Goal: Transaction & Acquisition: Book appointment/travel/reservation

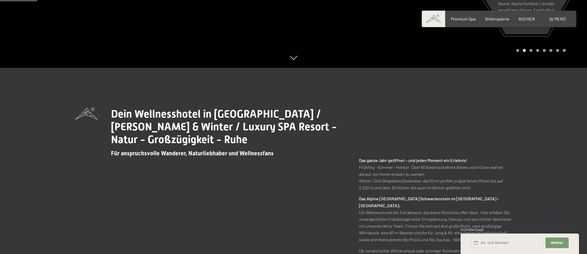
scroll to position [266, 0]
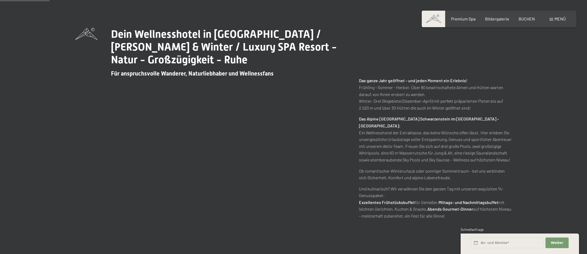
click at [565, 225] on div "Dein Wellnesshotel in Südtirol / Sommer & Winter / Luxury SPA Resort - Natur - …" at bounding box center [293, 123] width 587 height 271
click at [555, 242] on span "Weiter" at bounding box center [557, 243] width 13 height 5
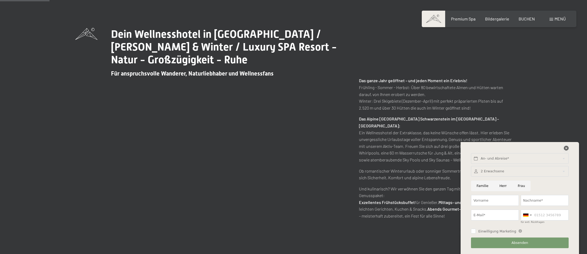
click at [565, 148] on icon at bounding box center [566, 148] width 5 height 5
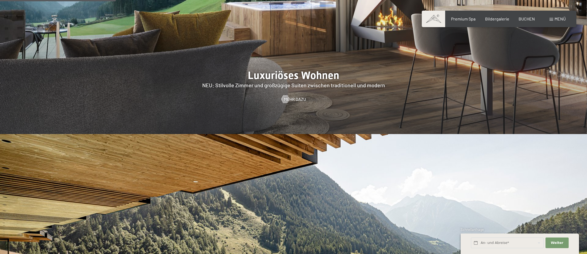
scroll to position [585, 0]
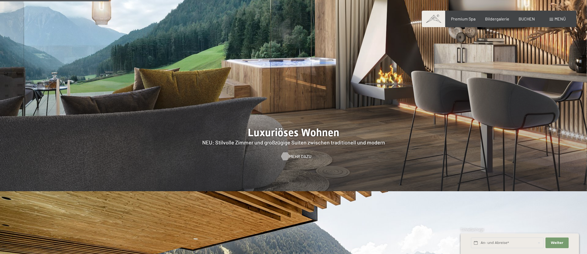
click at [298, 154] on span "Mehr dazu" at bounding box center [300, 157] width 22 height 6
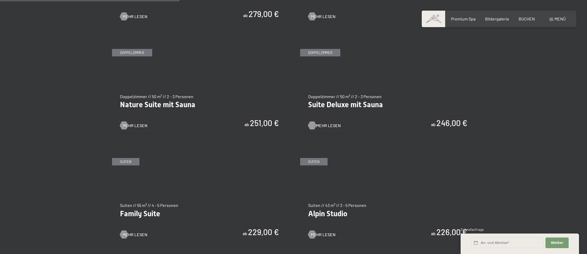
scroll to position [532, 0]
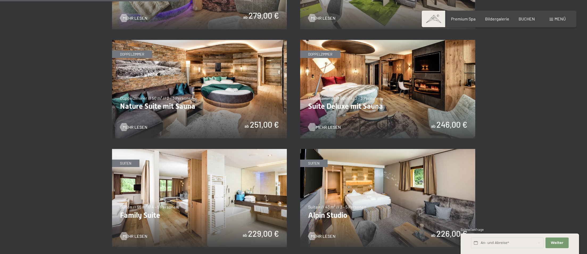
click at [325, 126] on span "Mehr Lesen" at bounding box center [328, 127] width 25 height 6
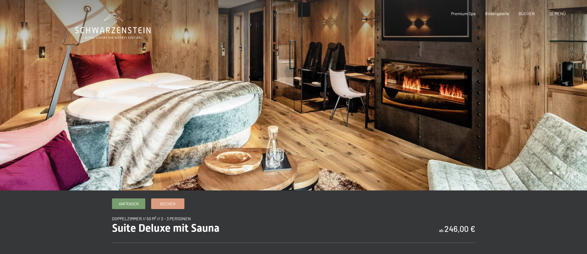
click at [292, 191] on div at bounding box center [293, 191] width 436 height 0
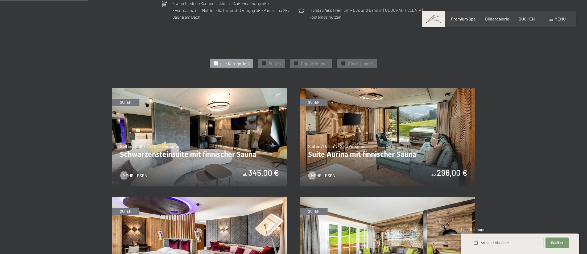
scroll to position [266, 0]
click at [305, 65] on span "Doppelzimmer" at bounding box center [314, 63] width 27 height 6
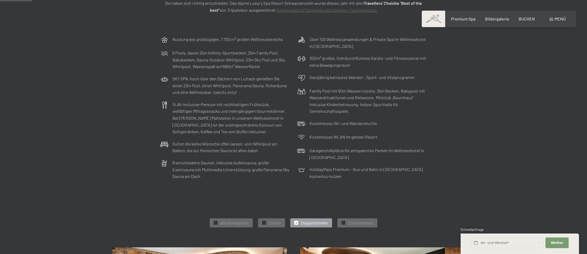
scroll to position [0, 0]
